Goal: Task Accomplishment & Management: Manage account settings

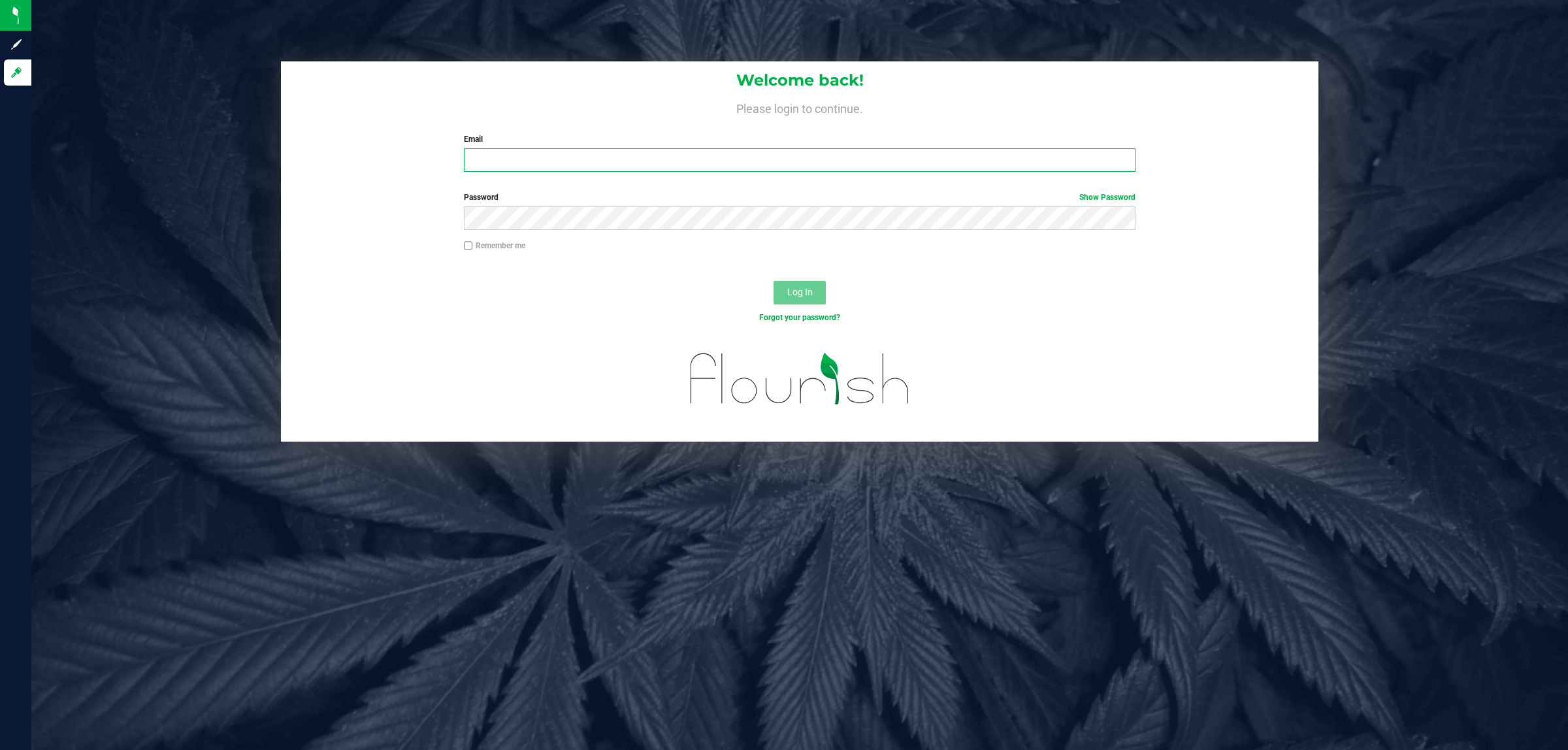
click at [536, 149] on input "Email" at bounding box center [800, 160] width 673 height 24
type input "[EMAIL_ADDRESS][DOMAIN_NAME]"
click at [455, 247] on div "Remember me" at bounding box center [800, 247] width 692 height 15
click at [469, 244] on input "Remember me" at bounding box center [469, 246] width 9 height 9
checkbox input "true"
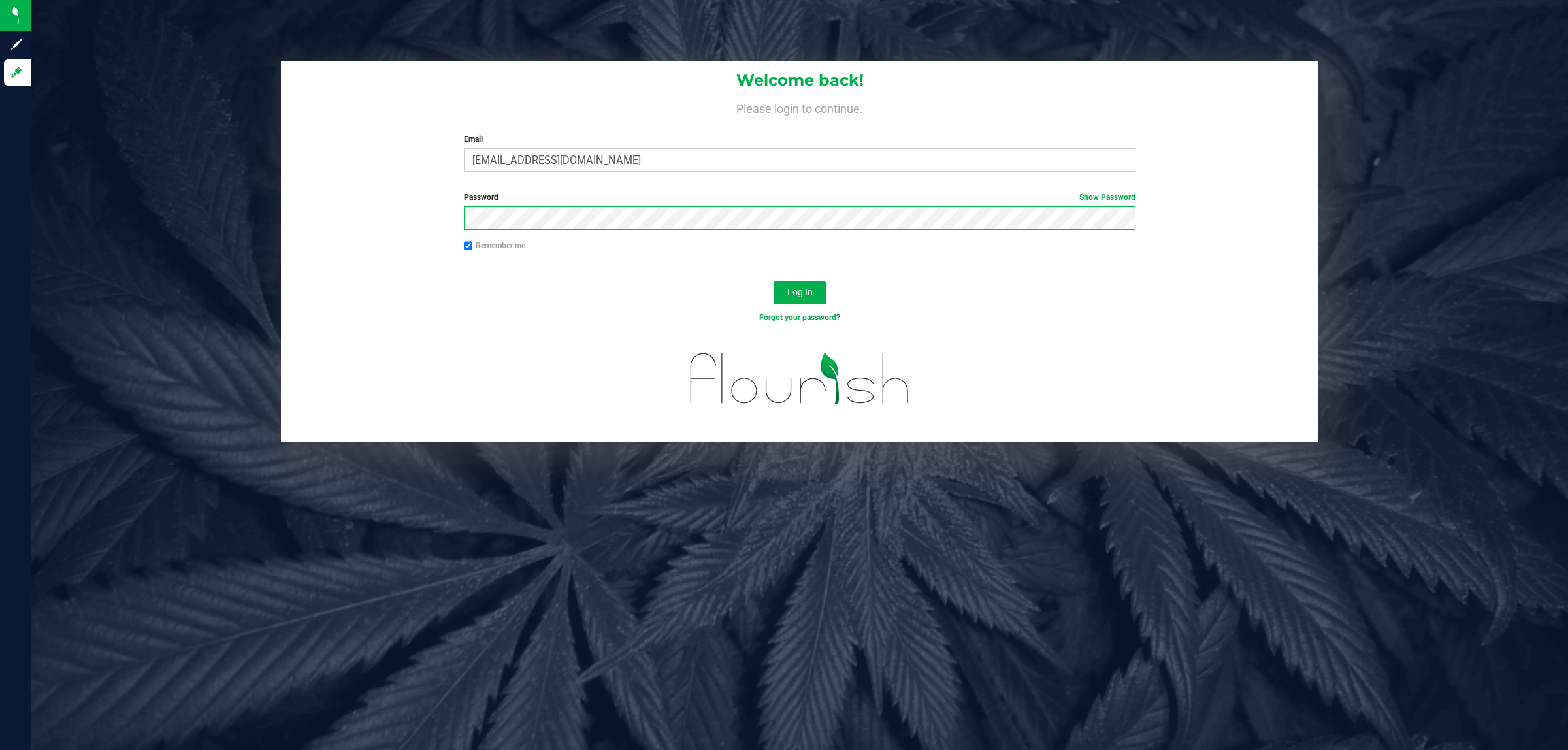
click at [774, 281] on button "Log In" at bounding box center [800, 293] width 53 height 24
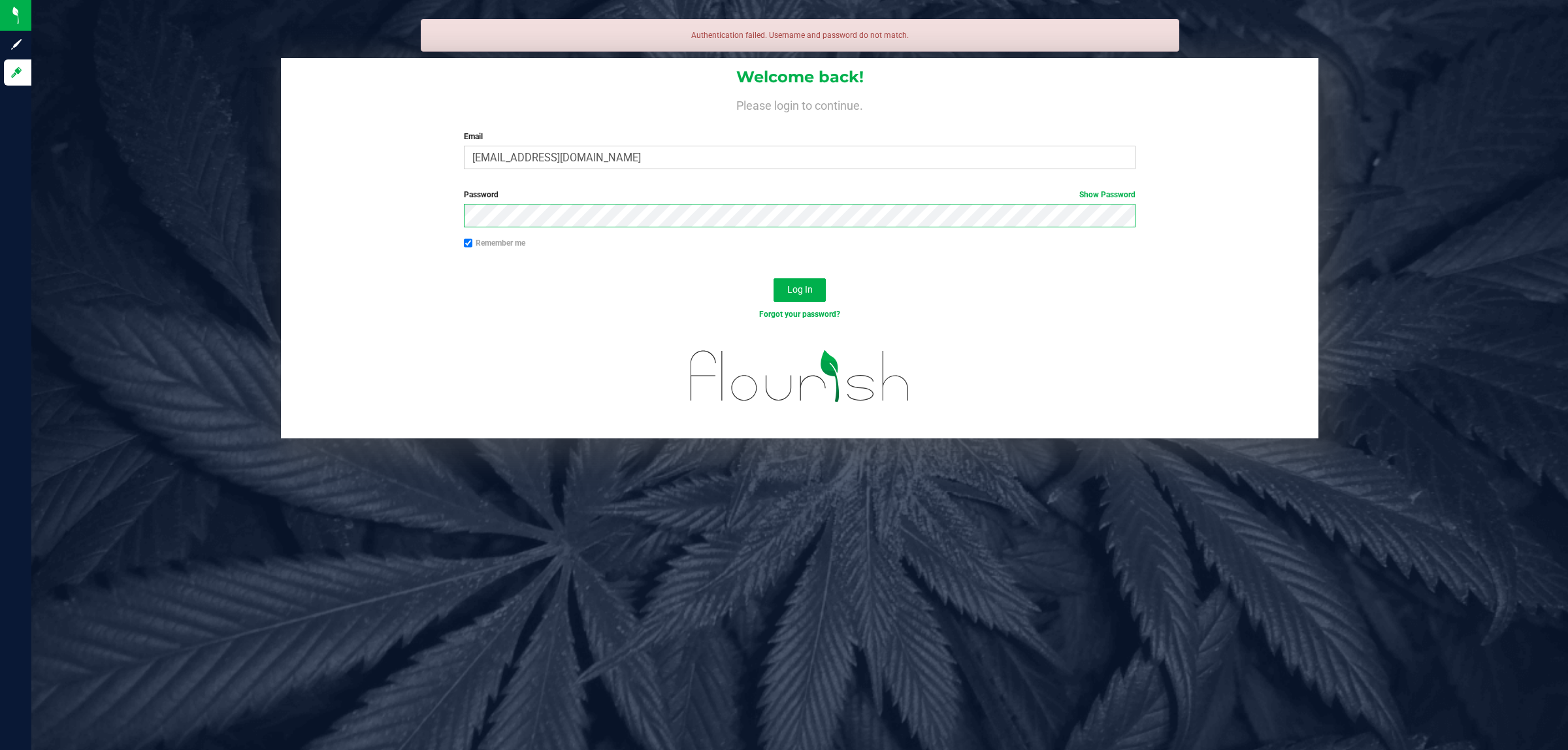
click at [774, 279] on button "Log In" at bounding box center [800, 290] width 53 height 24
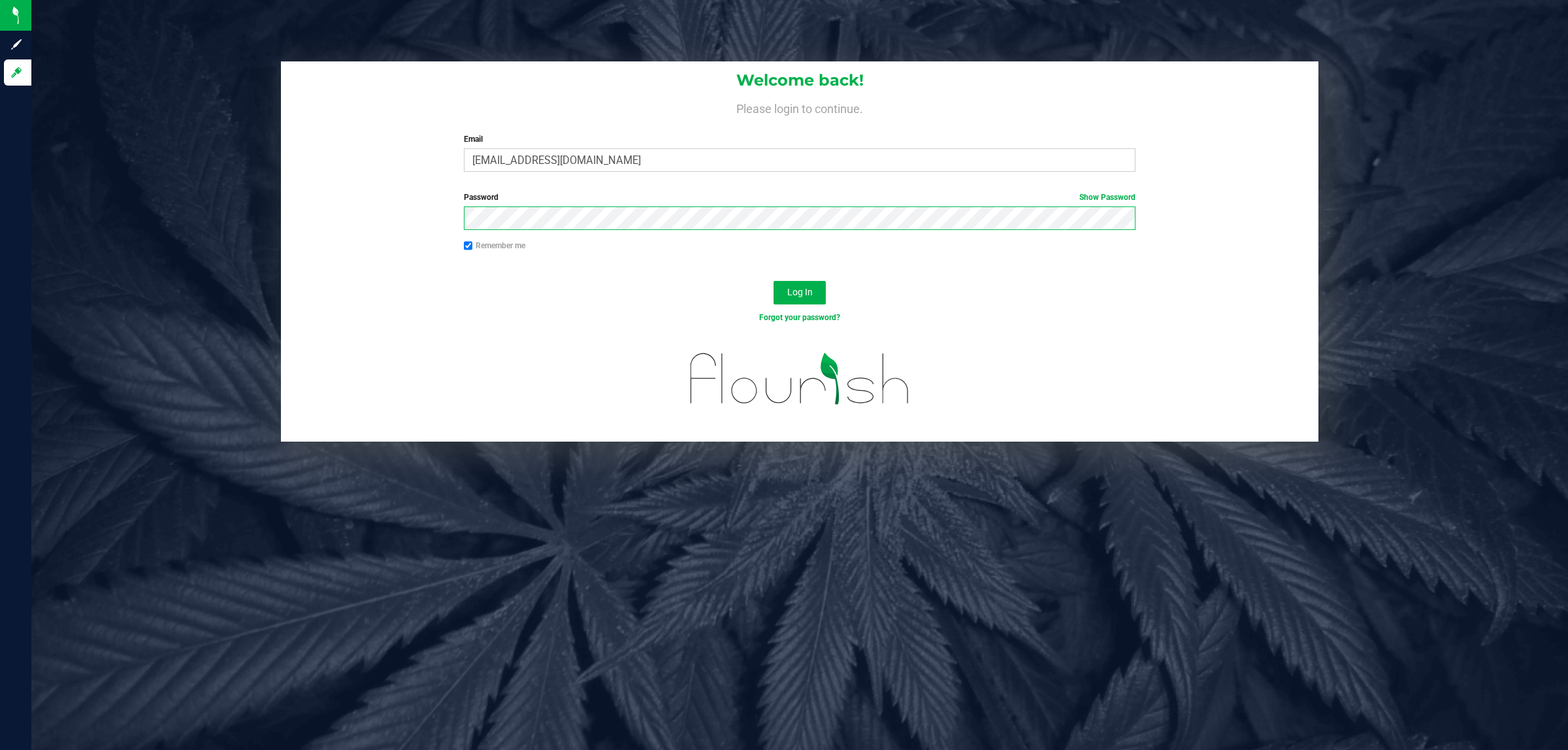
click at [774, 281] on button "Log In" at bounding box center [800, 293] width 53 height 24
